Goal: Information Seeking & Learning: Learn about a topic

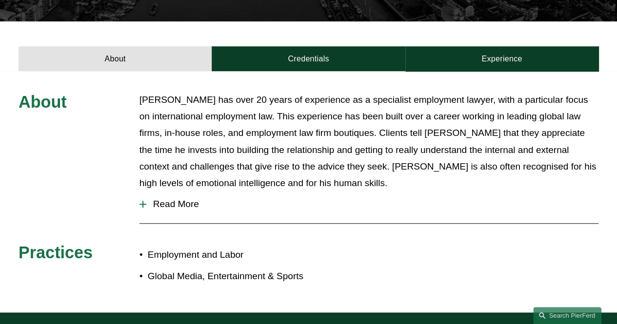
scroll to position [293, 0]
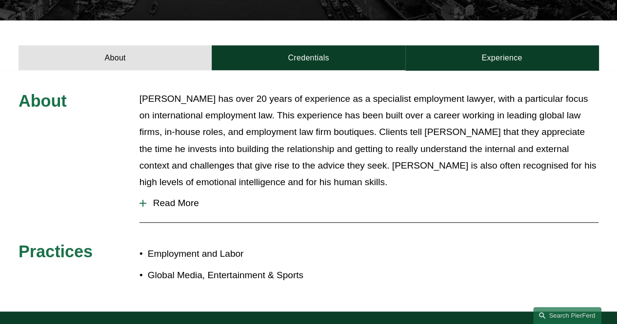
click at [155, 198] on span "Read More" at bounding box center [372, 203] width 452 height 11
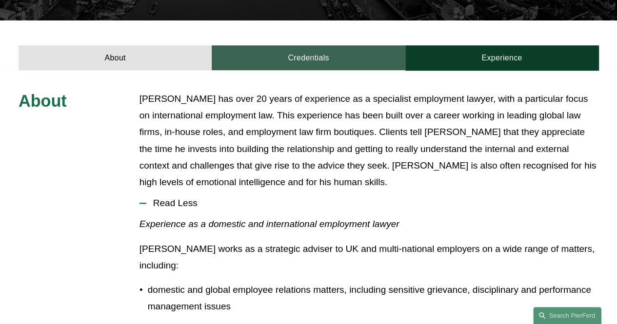
click at [279, 45] on link "Credentials" at bounding box center [308, 57] width 193 height 25
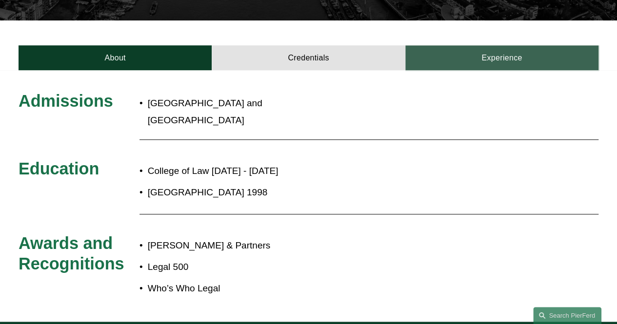
click at [506, 45] on link "Experience" at bounding box center [501, 57] width 193 height 25
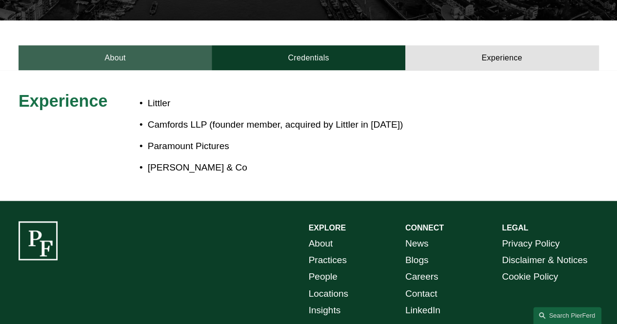
click at [132, 45] on link "About" at bounding box center [115, 57] width 193 height 25
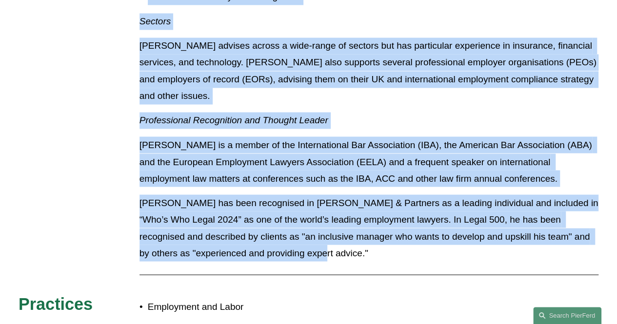
scroll to position [829, 0]
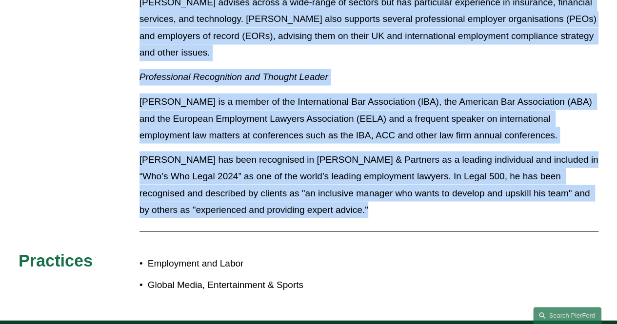
drag, startPoint x: 136, startPoint y: 79, endPoint x: 404, endPoint y: 198, distance: 293.8
copy div "[PERSON_NAME] has over 20 years of experience as a specialist employment lawyer…"
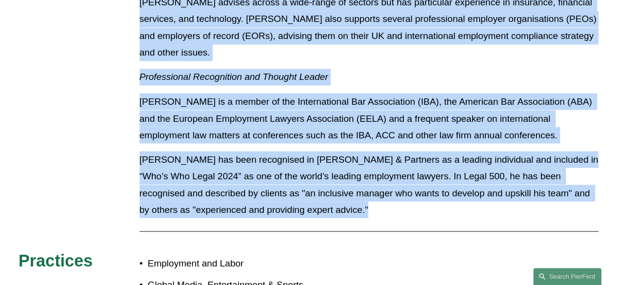
click at [403, 151] on p "[PERSON_NAME] has been recognised in [PERSON_NAME] & Partners as a leading indi…" at bounding box center [368, 184] width 459 height 67
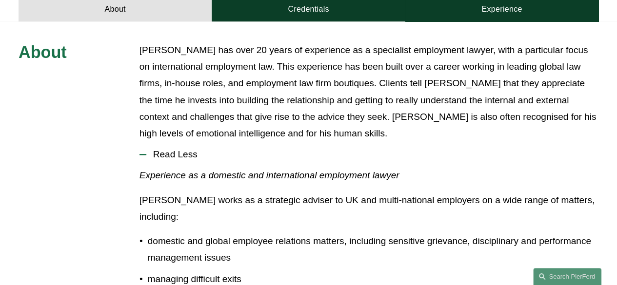
scroll to position [293, 0]
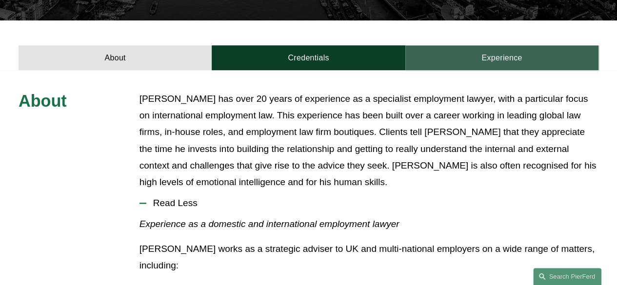
click at [457, 45] on link "Experience" at bounding box center [501, 57] width 193 height 25
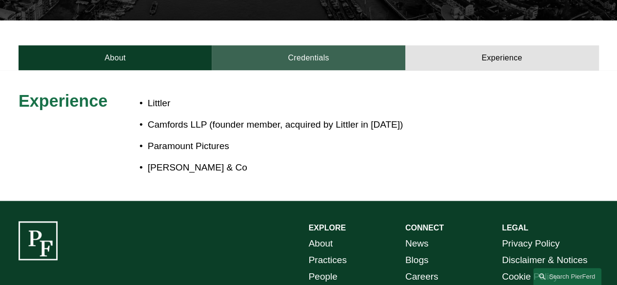
click at [317, 45] on link "Credentials" at bounding box center [308, 57] width 193 height 25
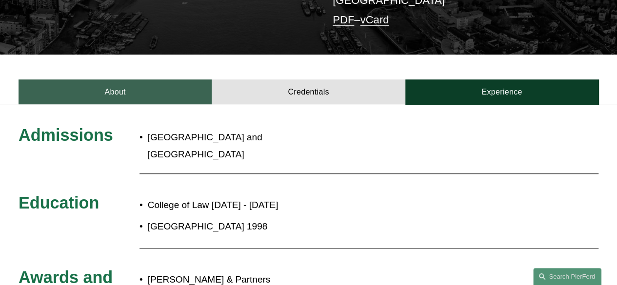
click at [159, 79] on link "About" at bounding box center [115, 91] width 193 height 25
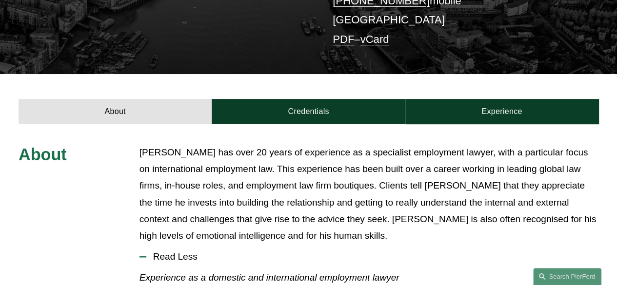
scroll to position [390, 0]
